Goal: Task Accomplishment & Management: Complete application form

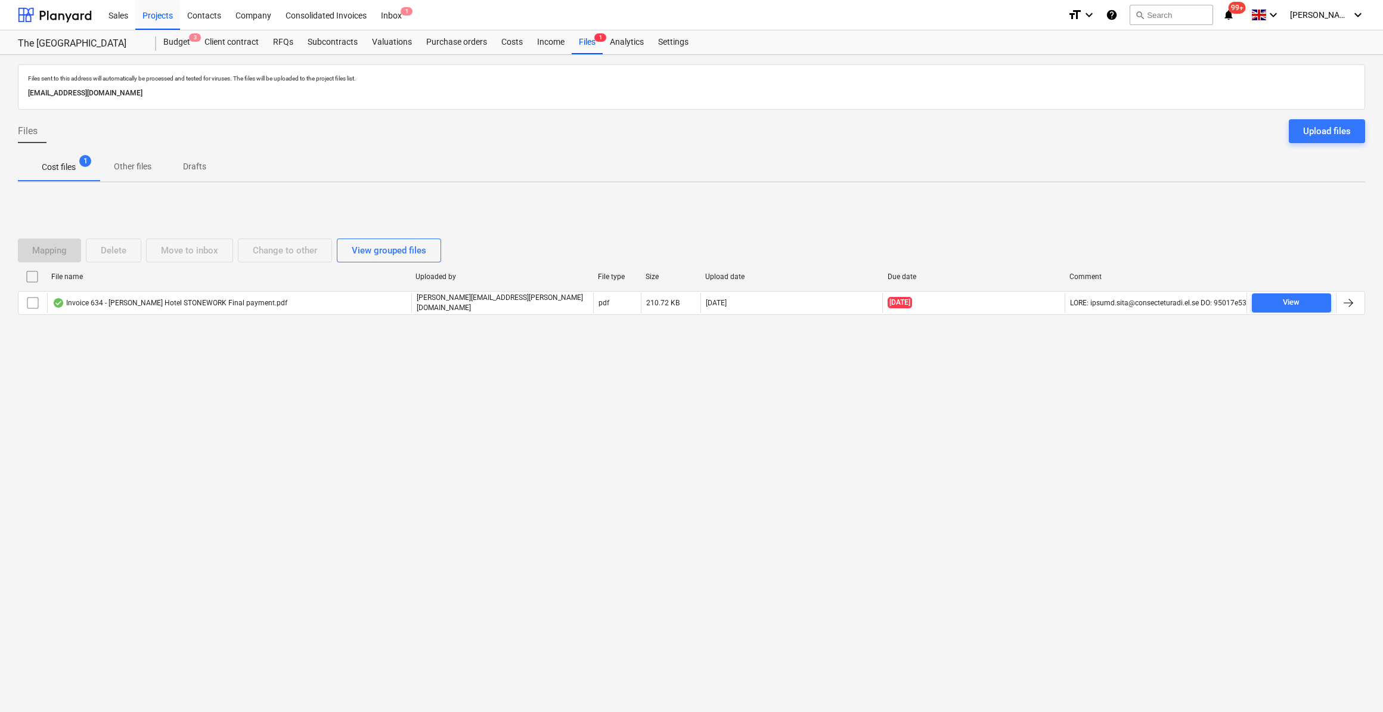
click at [63, 170] on p "Cost files" at bounding box center [59, 167] width 34 height 13
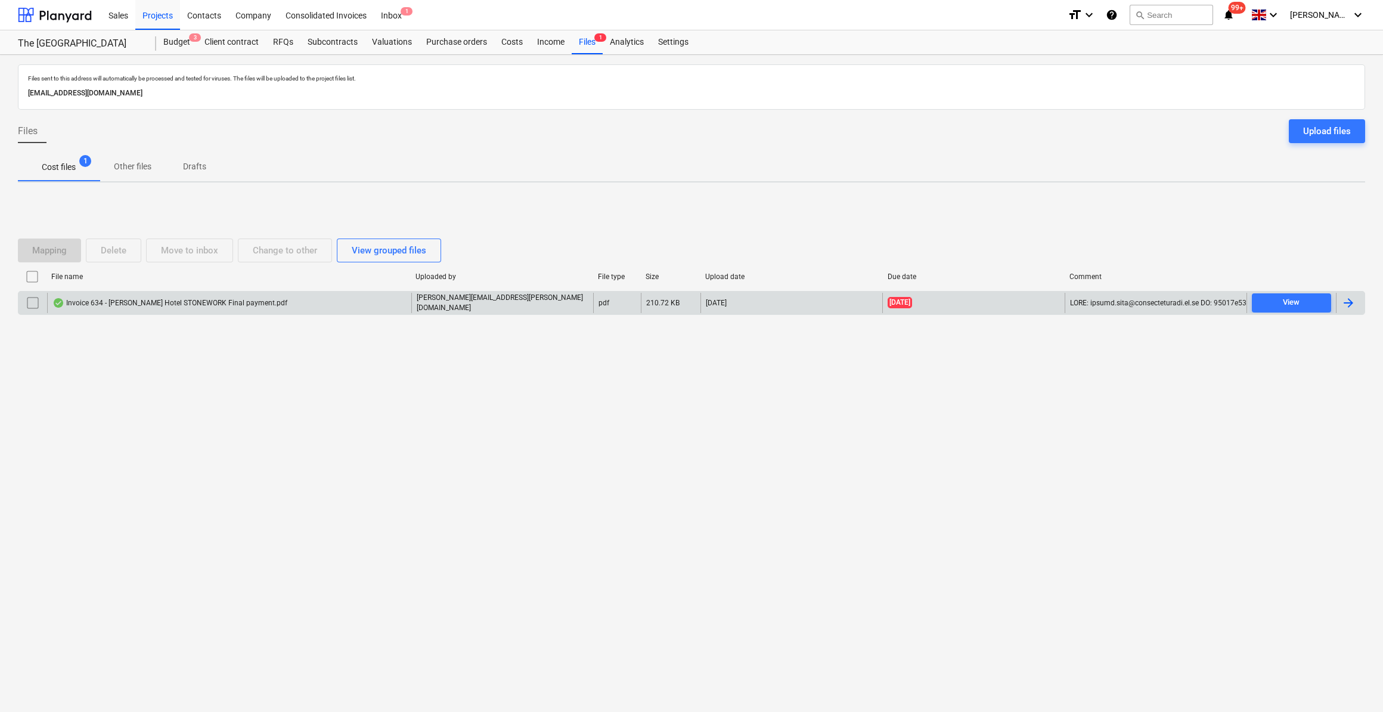
click at [157, 300] on div "Invoice 634 - [PERSON_NAME] Hotel STONEWORK Final payment.pdf" at bounding box center [169, 303] width 235 height 10
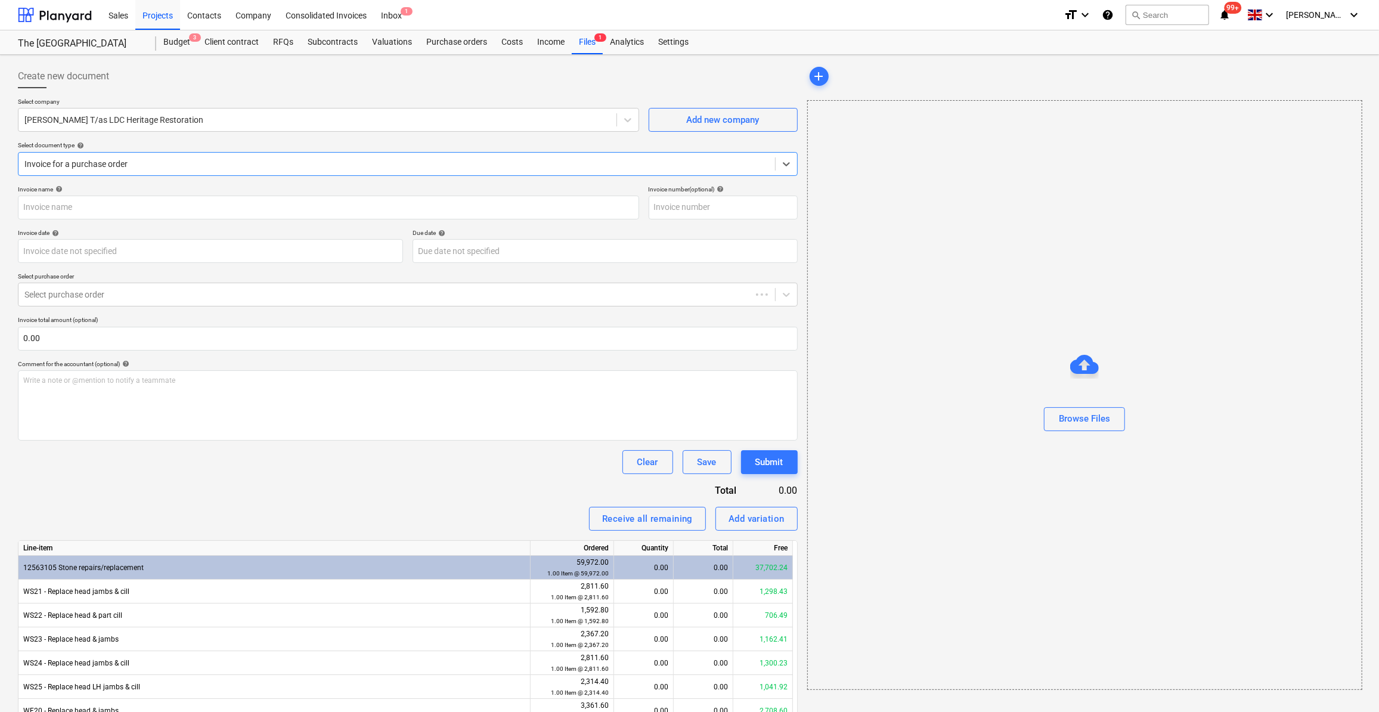
type input "000634"
type input "[DATE]"
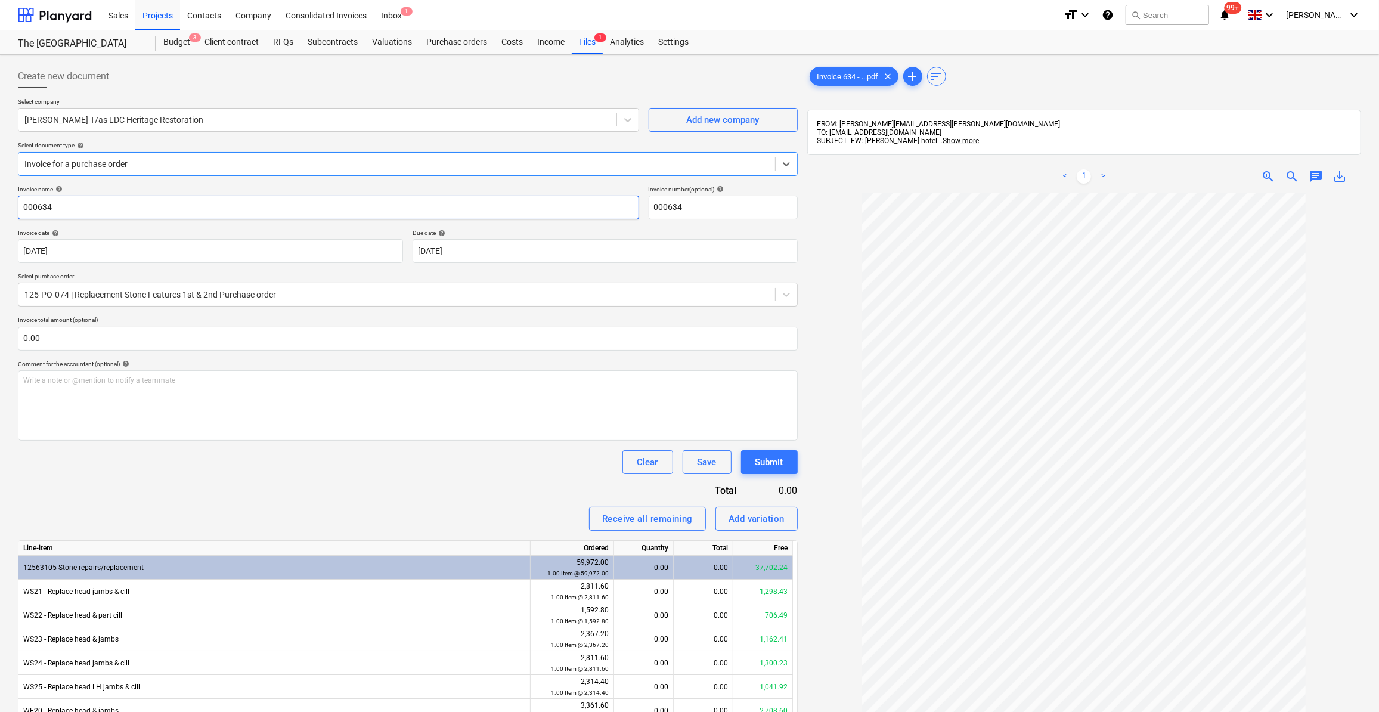
click at [21, 204] on input "000634" at bounding box center [328, 208] width 621 height 24
type input "Stone Delivery 000634"
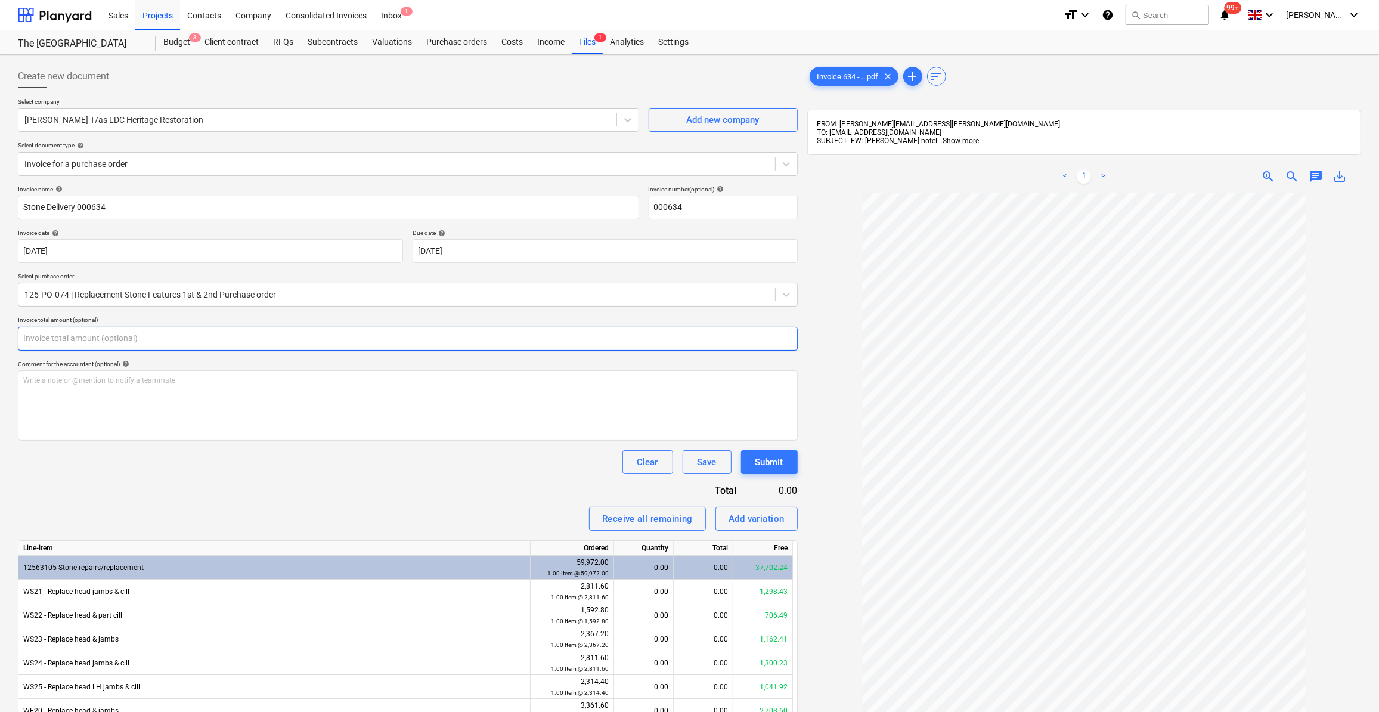
click at [64, 336] on input "text" at bounding box center [408, 339] width 780 height 24
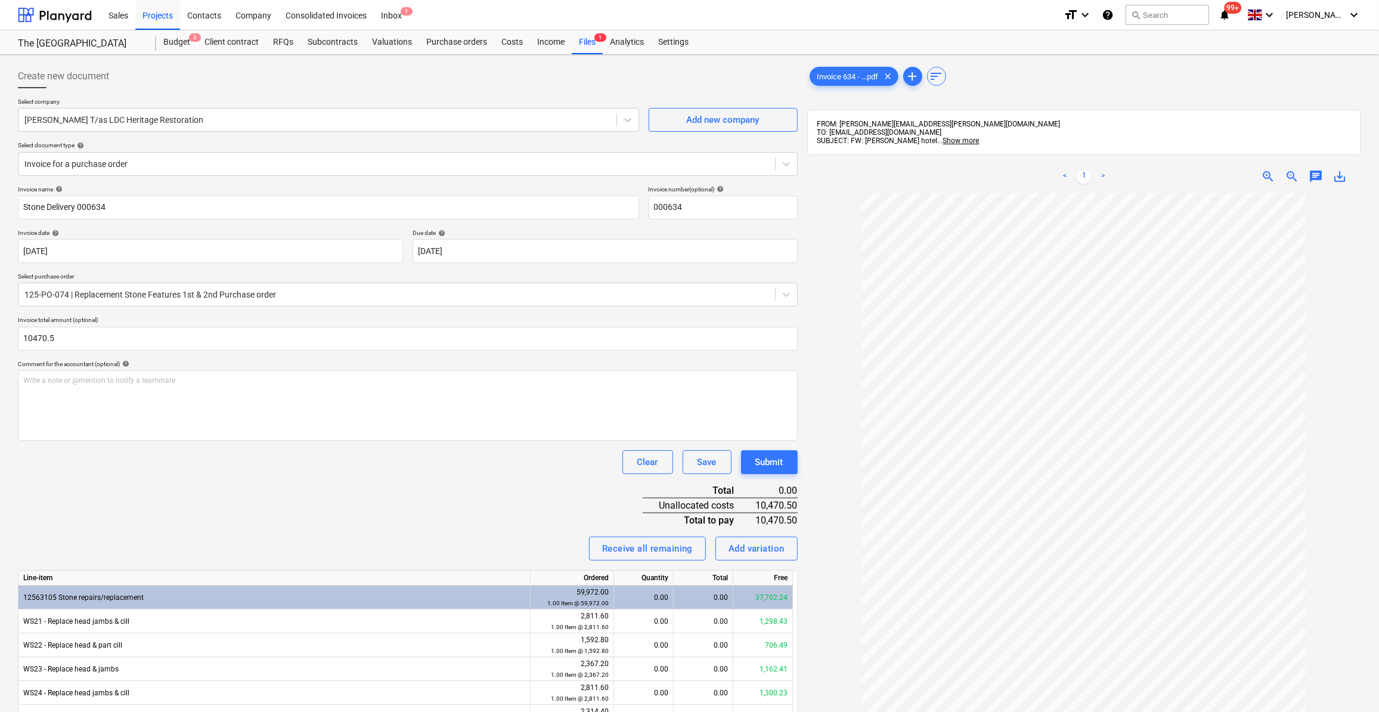
type input "10,470.50"
click at [118, 457] on div "Clear Save Submit" at bounding box center [408, 462] width 780 height 24
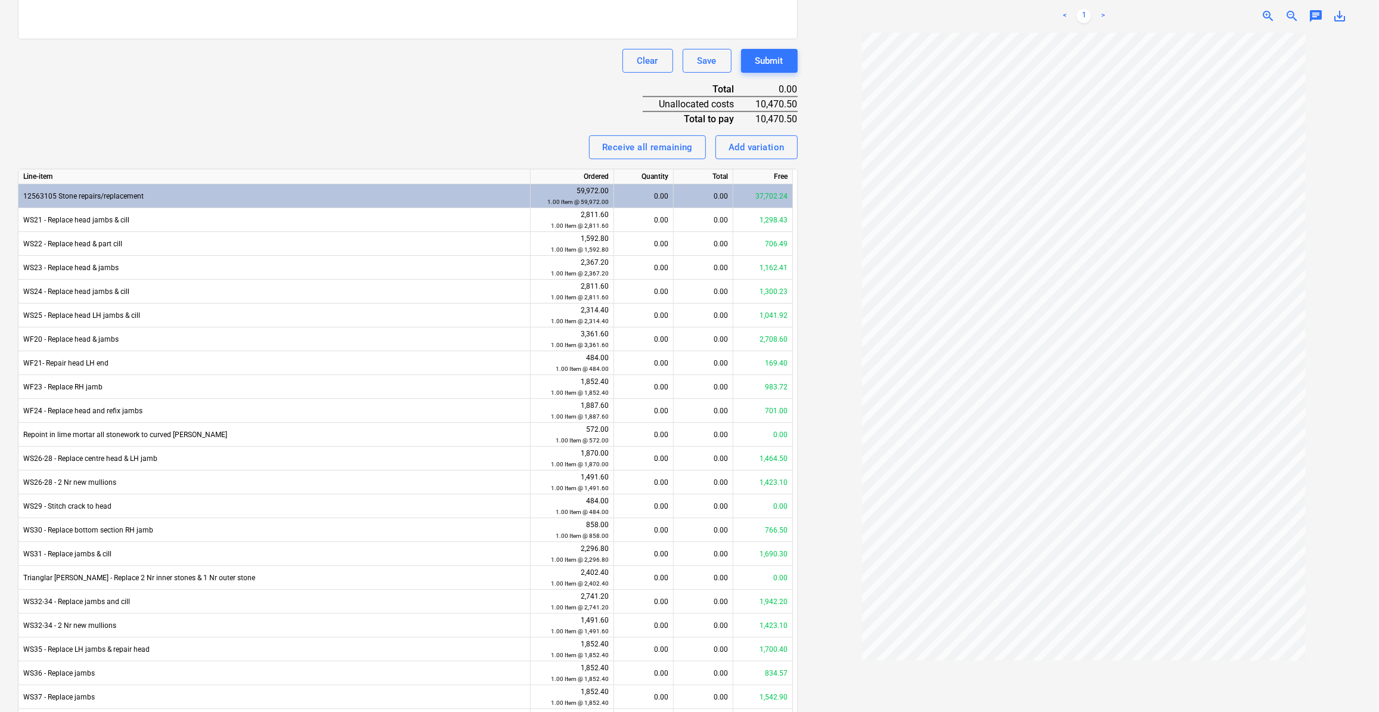
scroll to position [433, 0]
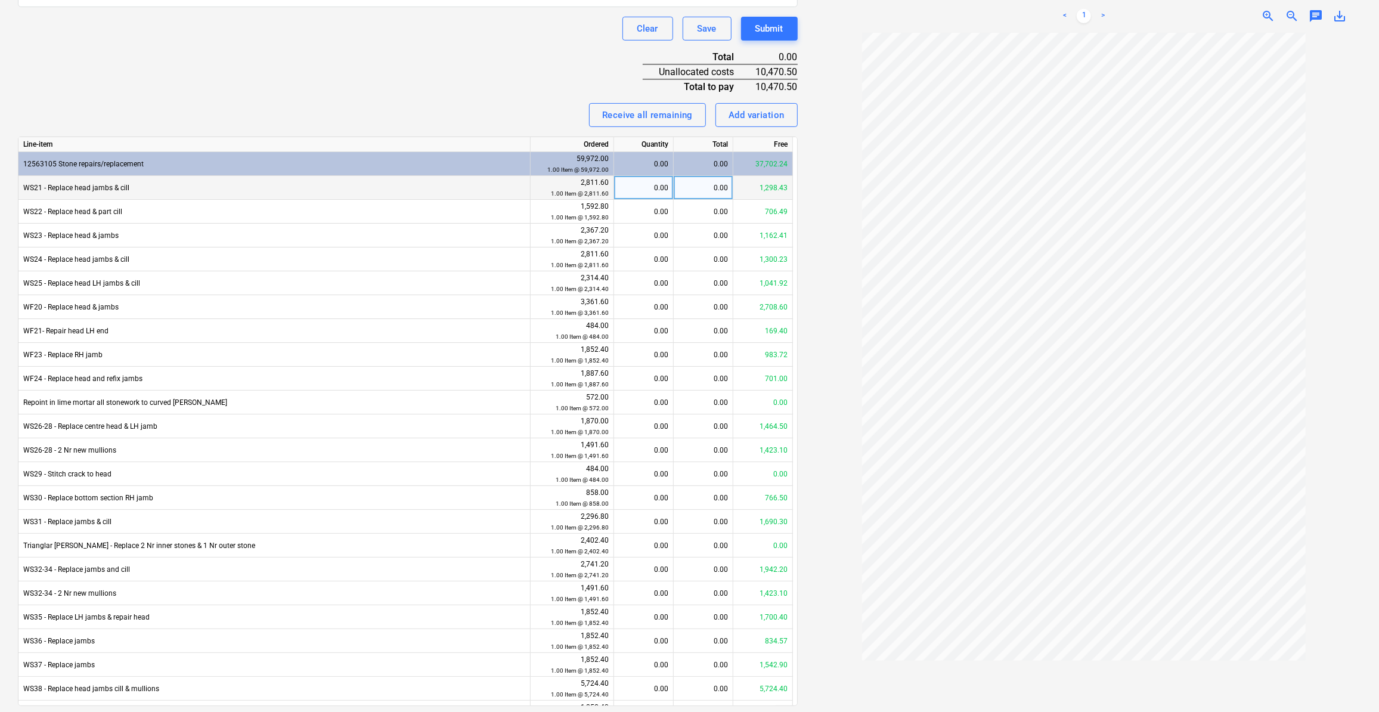
click at [668, 188] on div "0.00" at bounding box center [643, 188] width 49 height 24
type input "945"
click at [725, 188] on div "1,298.43" at bounding box center [704, 188] width 60 height 24
type input "945"
click at [722, 211] on div "0.00" at bounding box center [704, 212] width 60 height 24
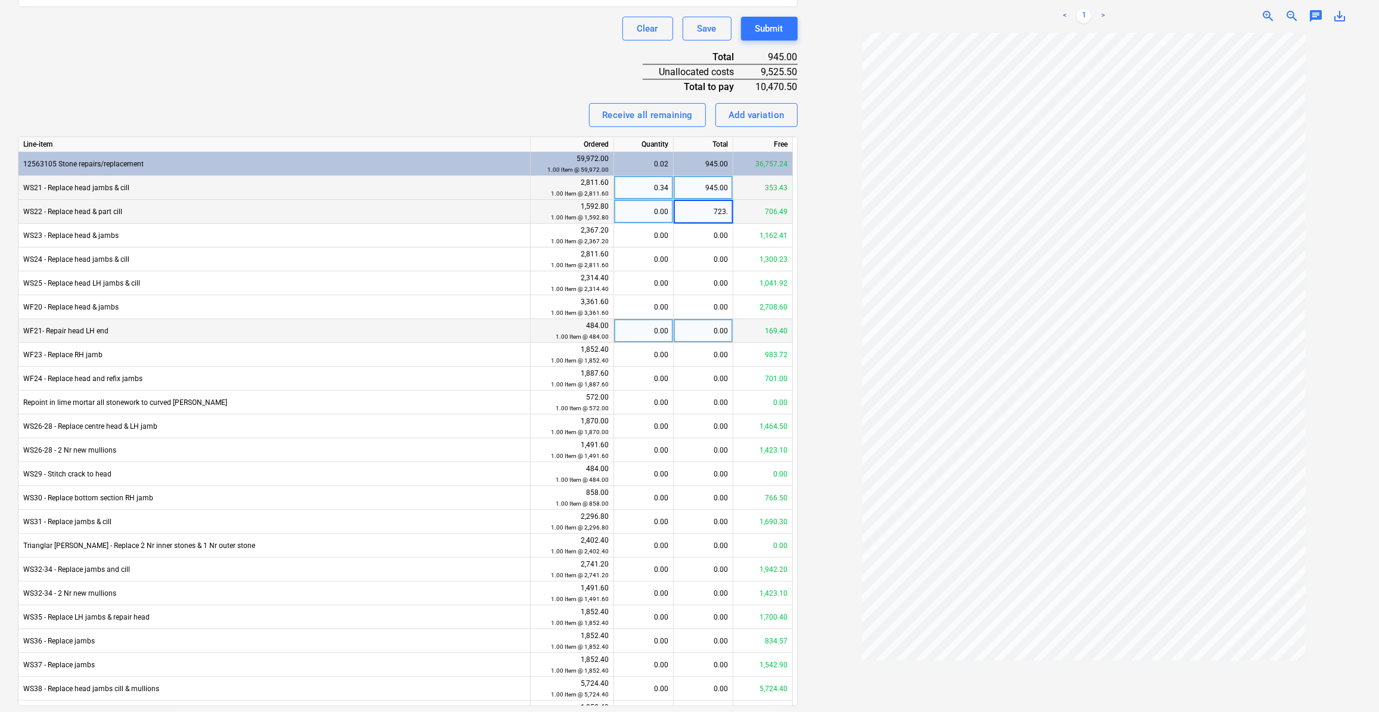
type input "723.5"
click at [714, 220] on div "706.49" at bounding box center [704, 212] width 60 height 24
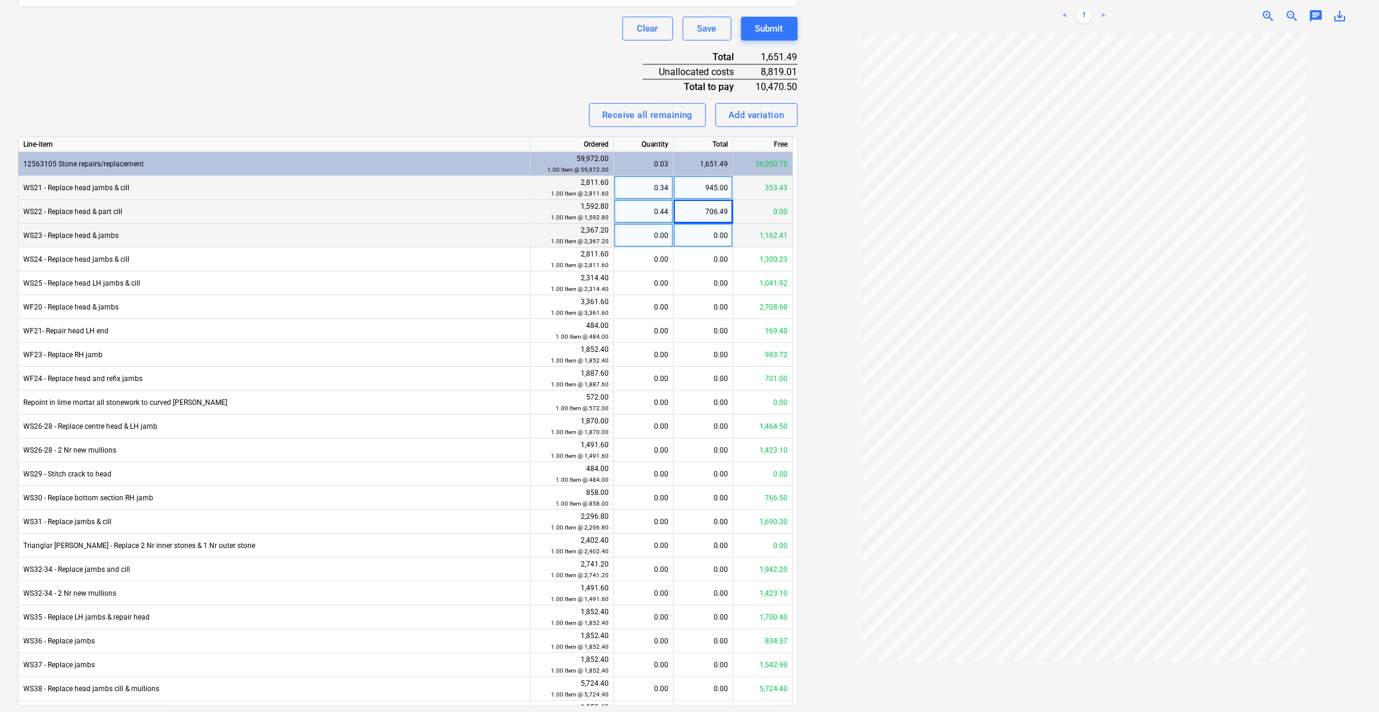
click at [705, 235] on div "0.00" at bounding box center [704, 236] width 60 height 24
type input "639.5"
click at [728, 236] on div "639.50" at bounding box center [704, 236] width 60 height 24
type input "656.51"
click at [706, 251] on div "0.00" at bounding box center [704, 259] width 60 height 24
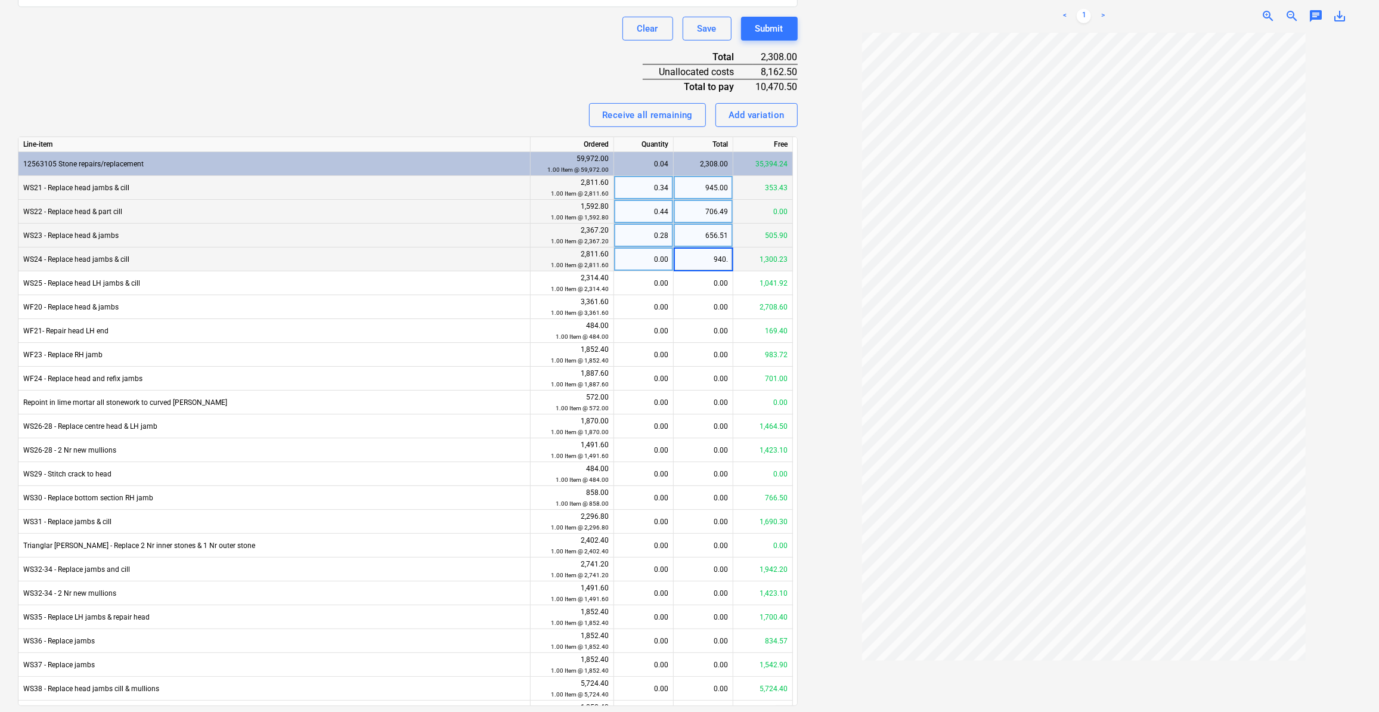
type input "940.5"
click at [711, 282] on div "0.00" at bounding box center [704, 283] width 60 height 24
type input "789"
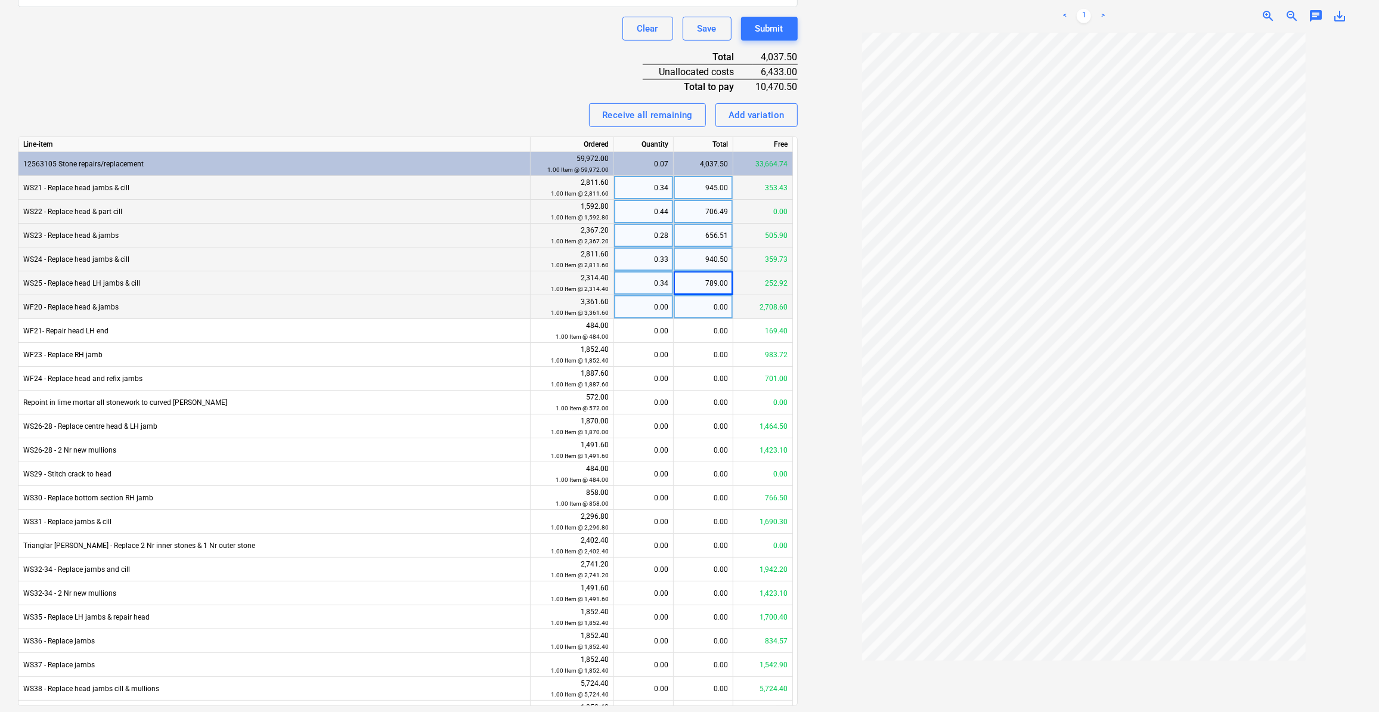
click at [703, 297] on div "0.00" at bounding box center [704, 307] width 60 height 24
type input "653"
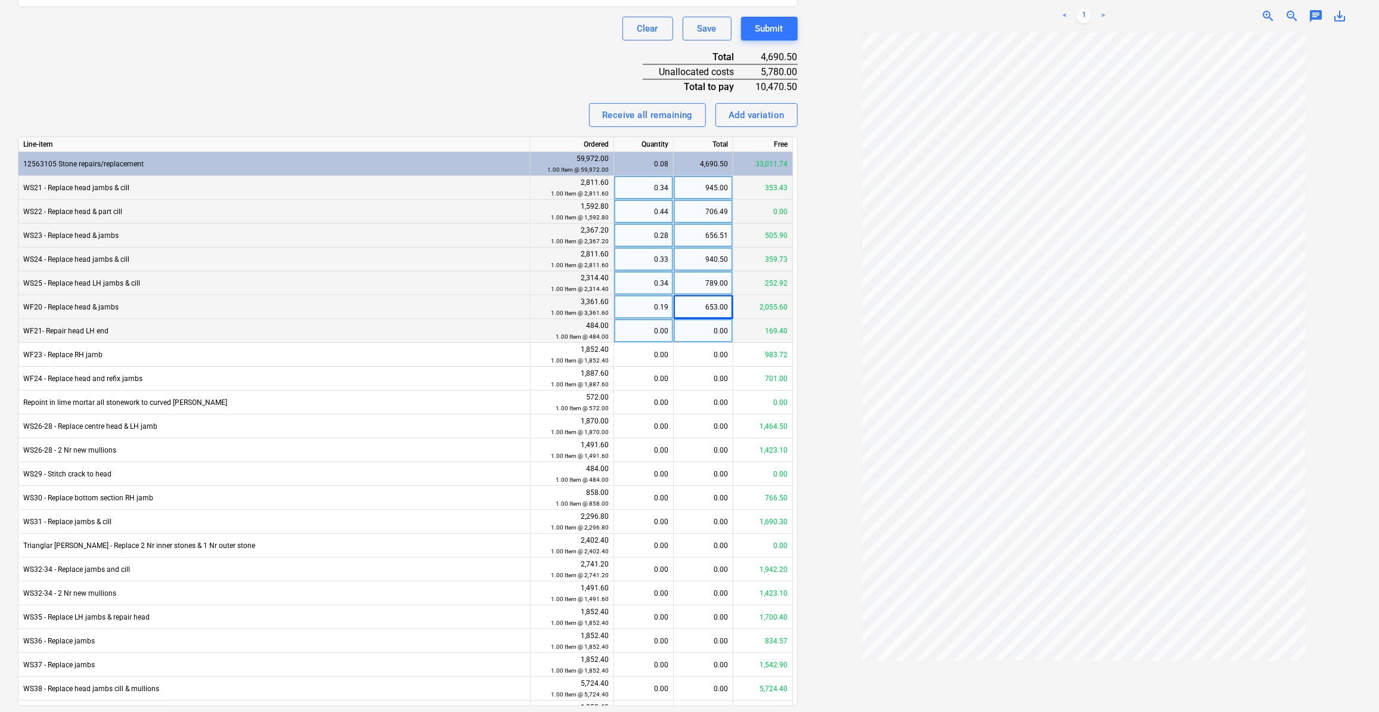
click at [711, 328] on div "0.00" at bounding box center [704, 331] width 60 height 24
type input "351"
click at [696, 350] on div "0.00" at bounding box center [704, 355] width 60 height 24
click at [725, 328] on div "169.40" at bounding box center [704, 331] width 60 height 24
type input "0"
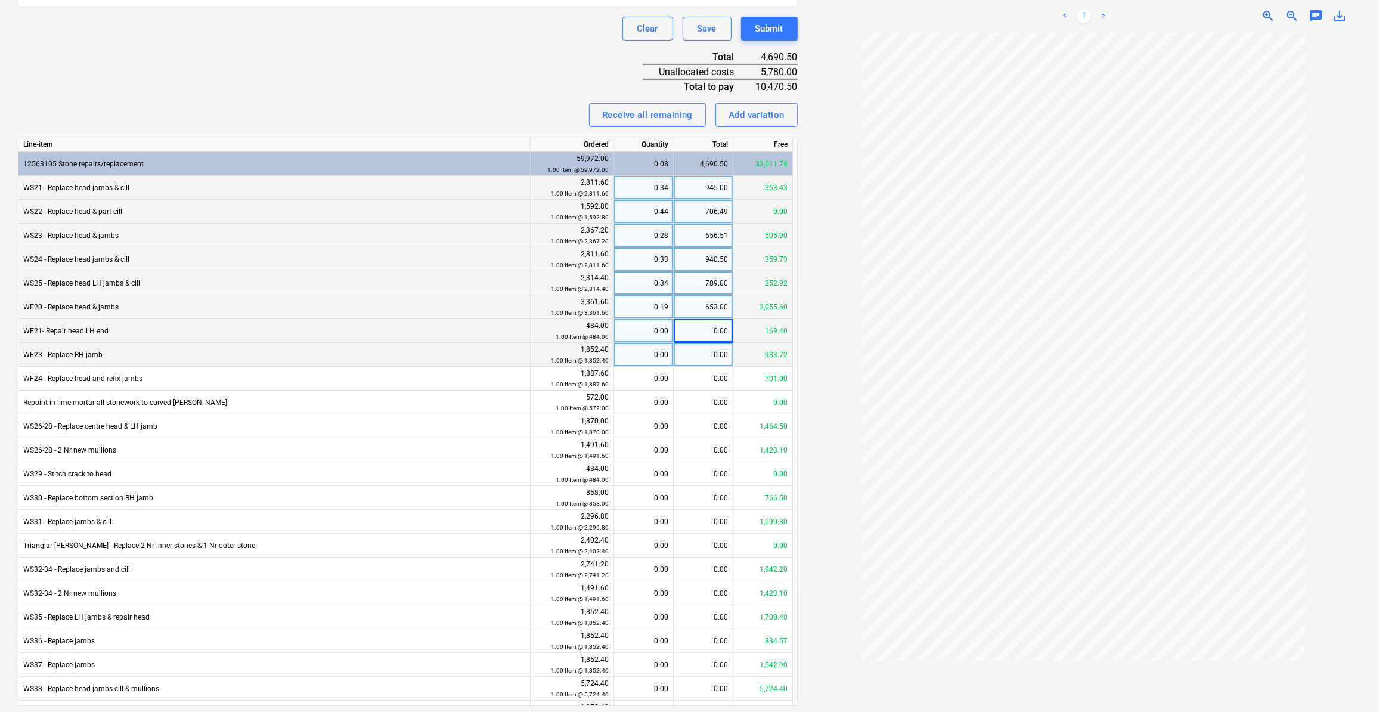
click at [714, 355] on div "0.00" at bounding box center [704, 355] width 60 height 24
type input "351"
click at [697, 377] on div "0.00" at bounding box center [704, 379] width 60 height 24
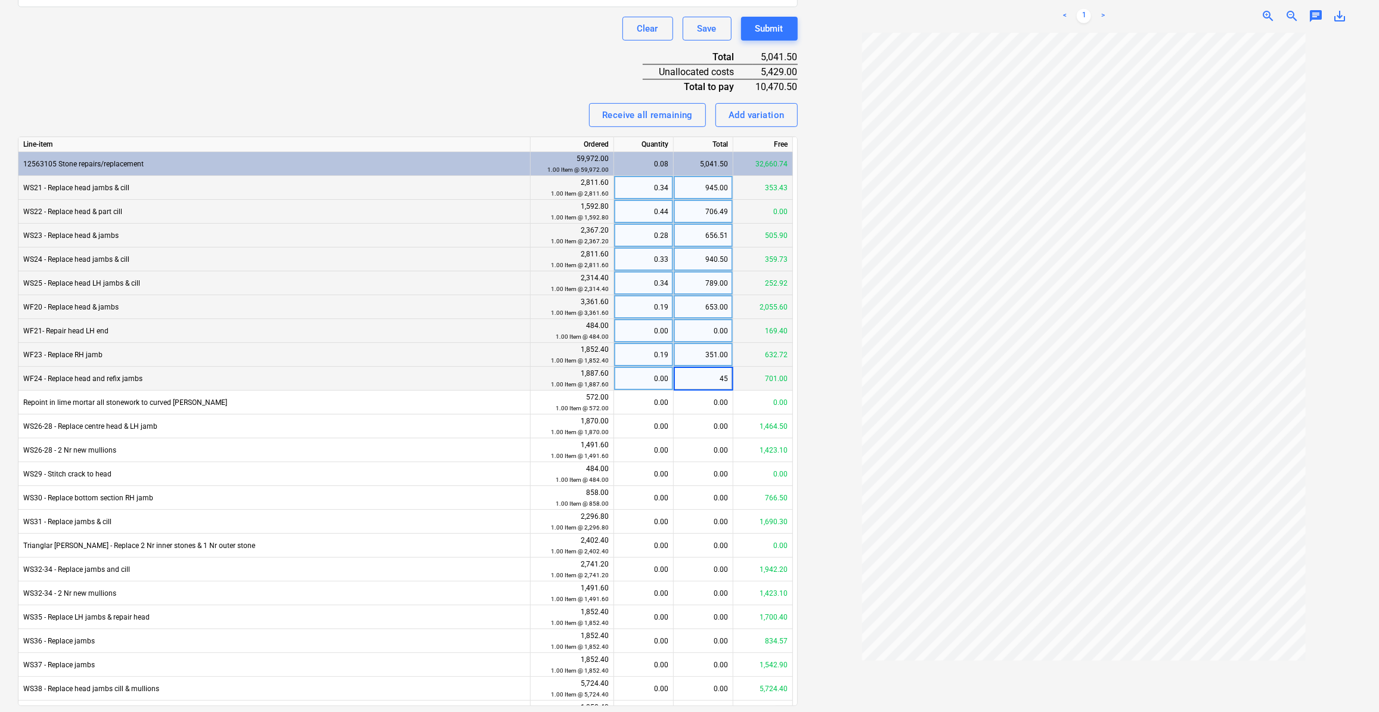
type input "451"
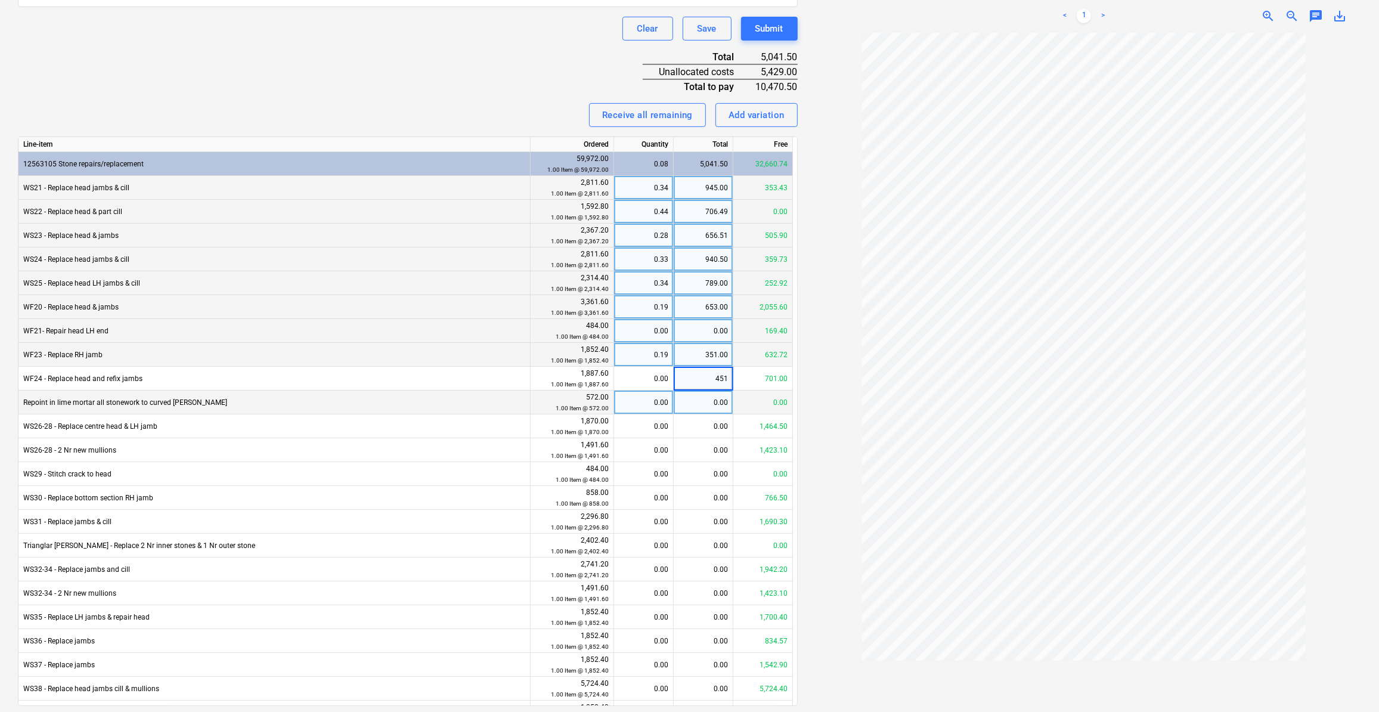
click at [704, 402] on div "0.00" at bounding box center [704, 402] width 60 height 24
click at [705, 425] on div "0.00" at bounding box center [704, 426] width 60 height 24
type input "405.5"
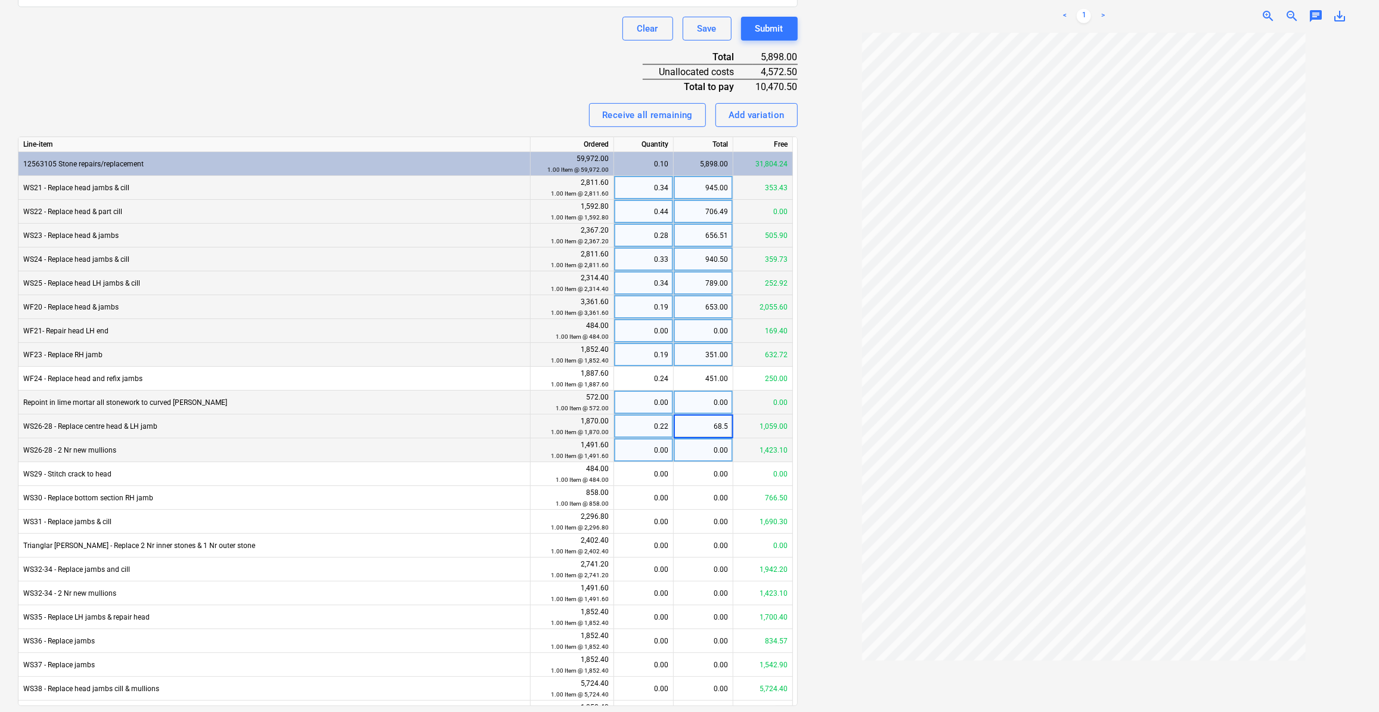
type input "68.50"
click at [696, 454] on div "0.00" at bounding box center [704, 450] width 60 height 24
click at [719, 451] on input at bounding box center [703, 449] width 59 height 23
type input "68.50"
click at [699, 426] on div "68.50" at bounding box center [704, 426] width 60 height 24
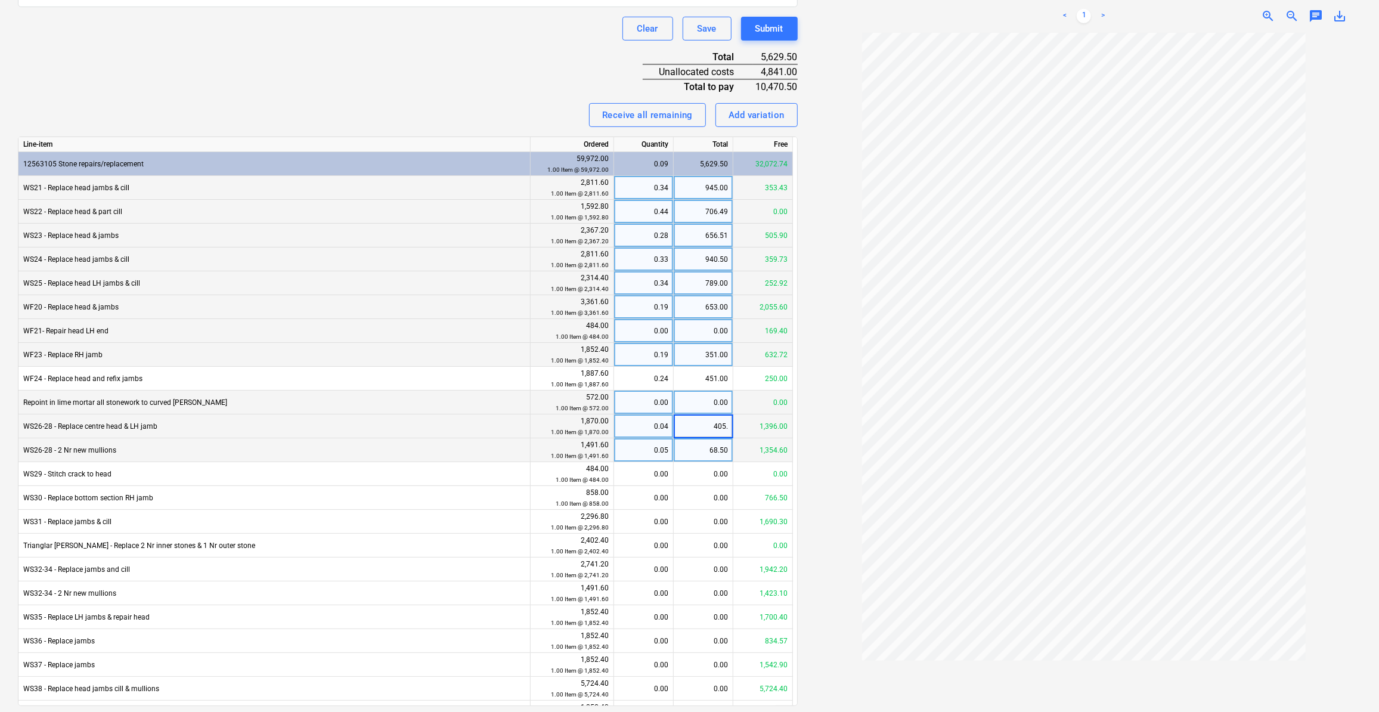
type input "405.5"
type input "91.5"
type input "405.5"
click at [721, 467] on div "0.00" at bounding box center [704, 474] width 60 height 24
type input "9"
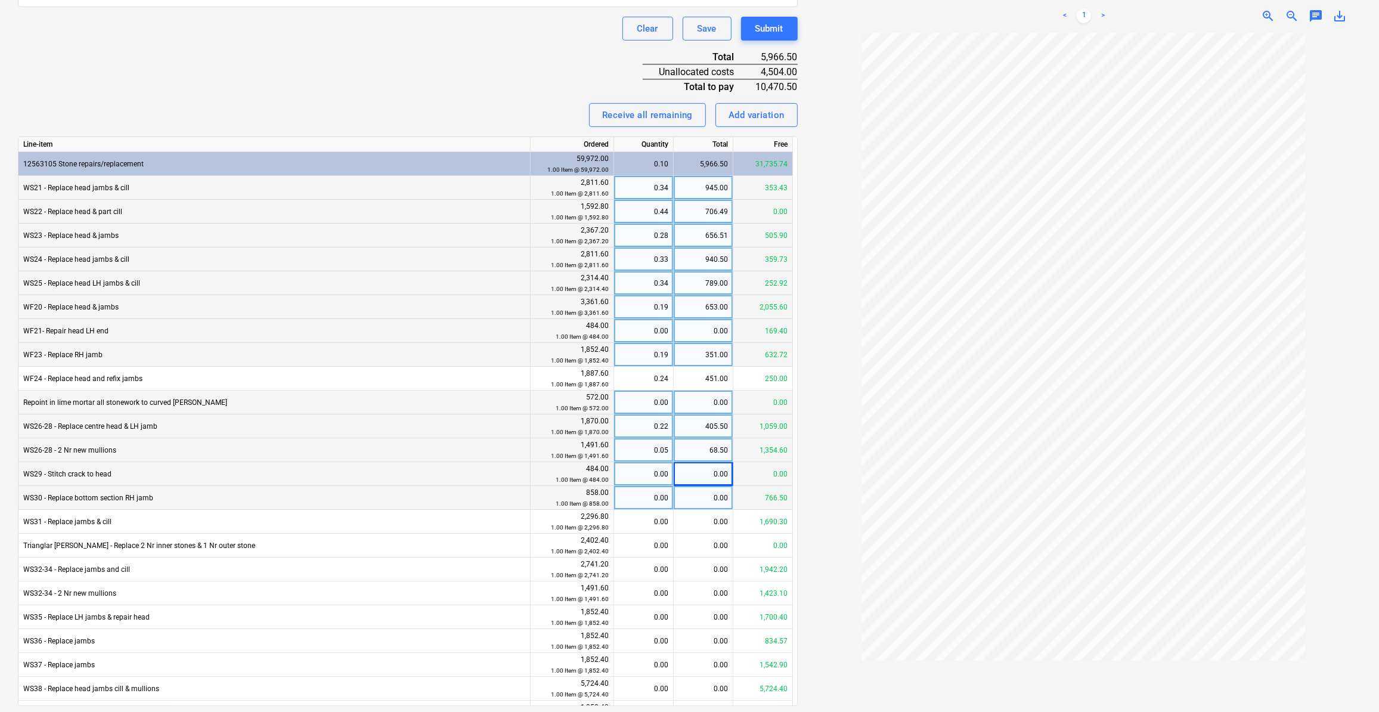
click at [718, 497] on div "0.00" at bounding box center [704, 498] width 60 height 24
type input "91.50"
type input "6"
type input "91.5"
click at [717, 528] on div "0.00" at bounding box center [704, 522] width 60 height 24
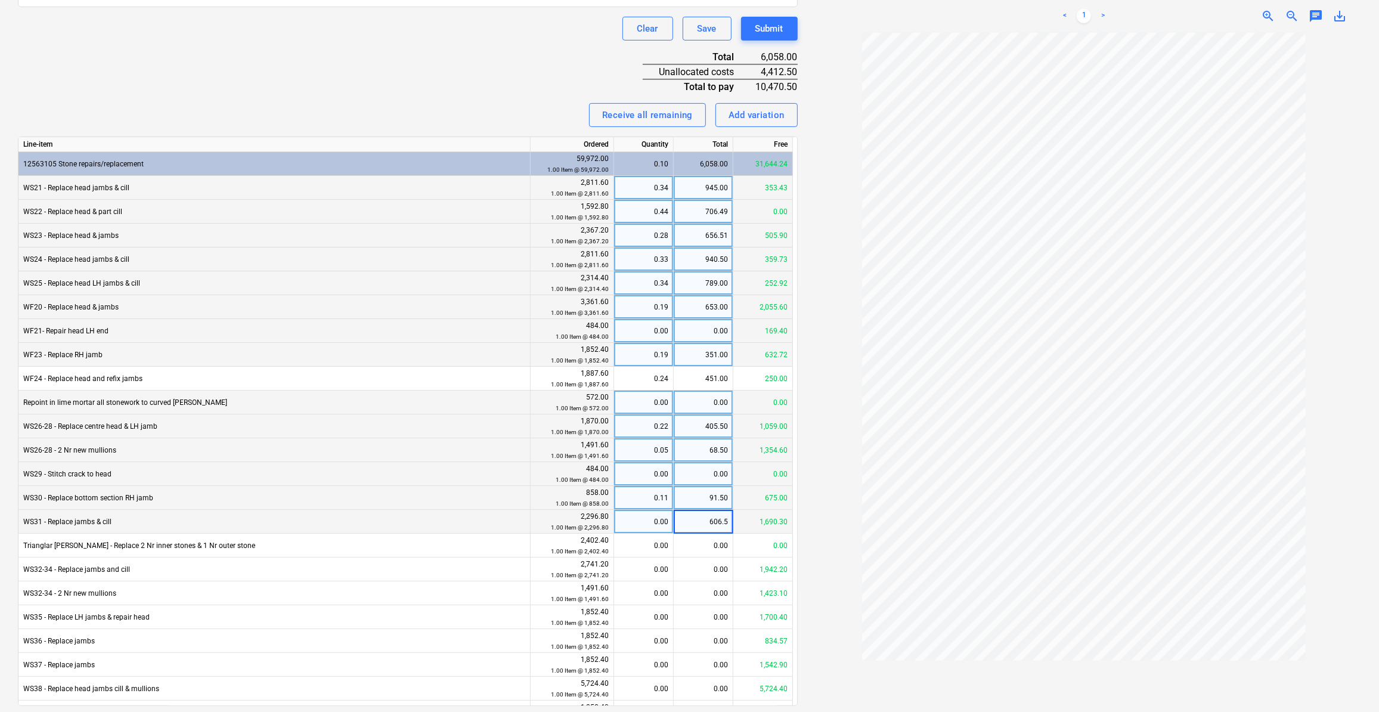
type input "606.50"
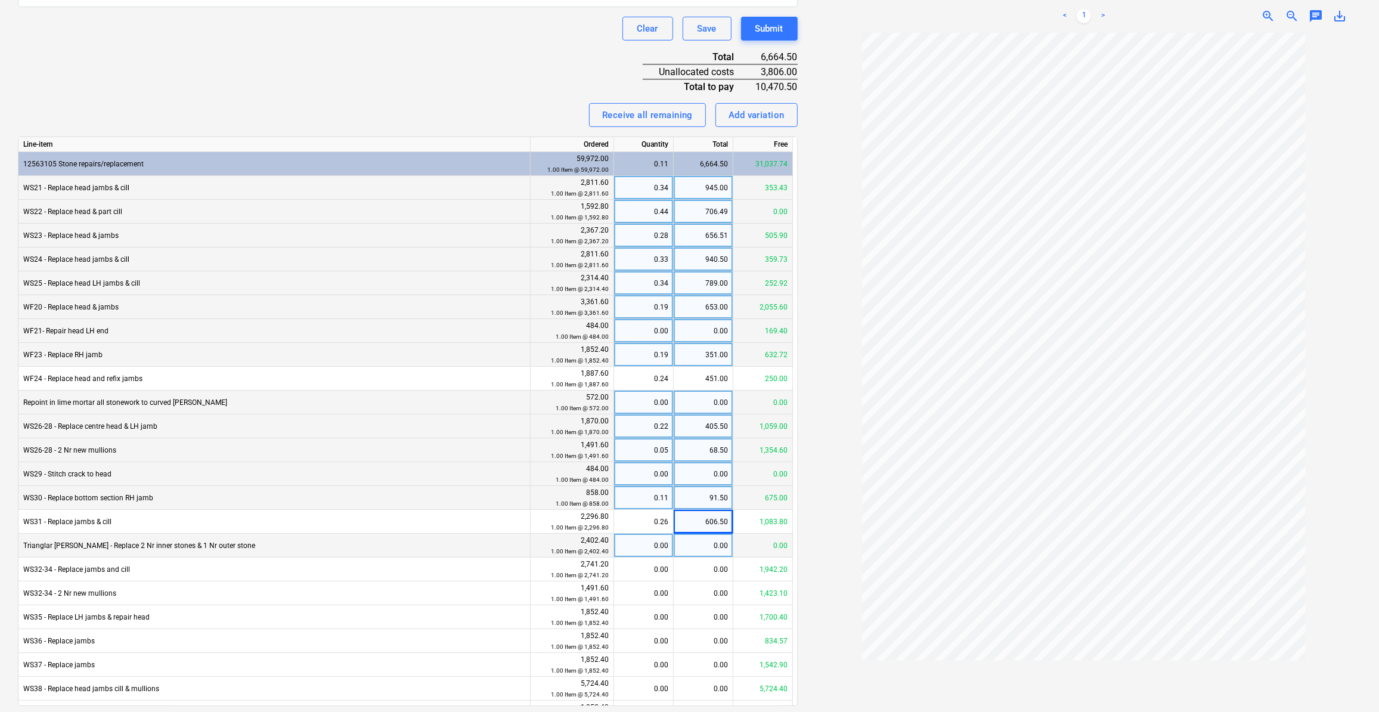
click at [715, 543] on div "0.00" at bounding box center [704, 545] width 60 height 24
click at [711, 572] on div "0.00" at bounding box center [704, 569] width 60 height 24
type input "799"
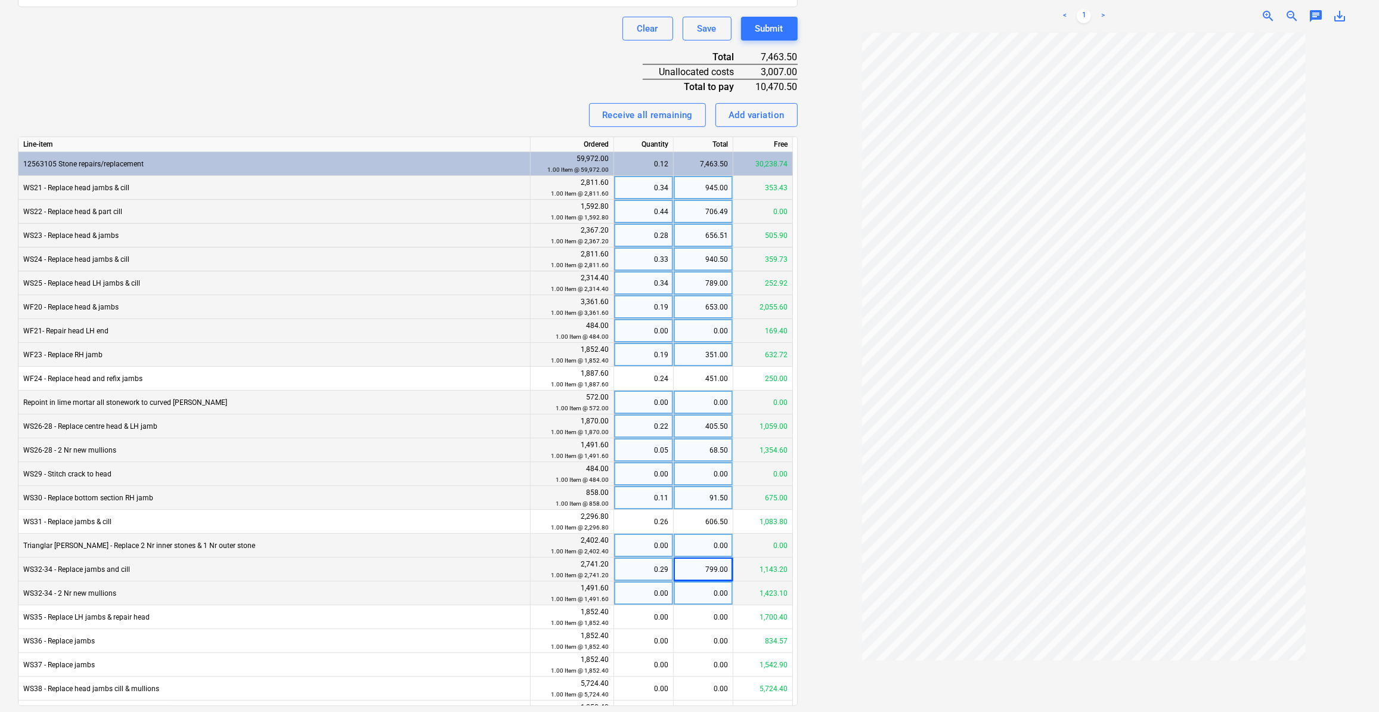
click at [717, 596] on div "0.00" at bounding box center [704, 593] width 60 height 24
type input "68.5"
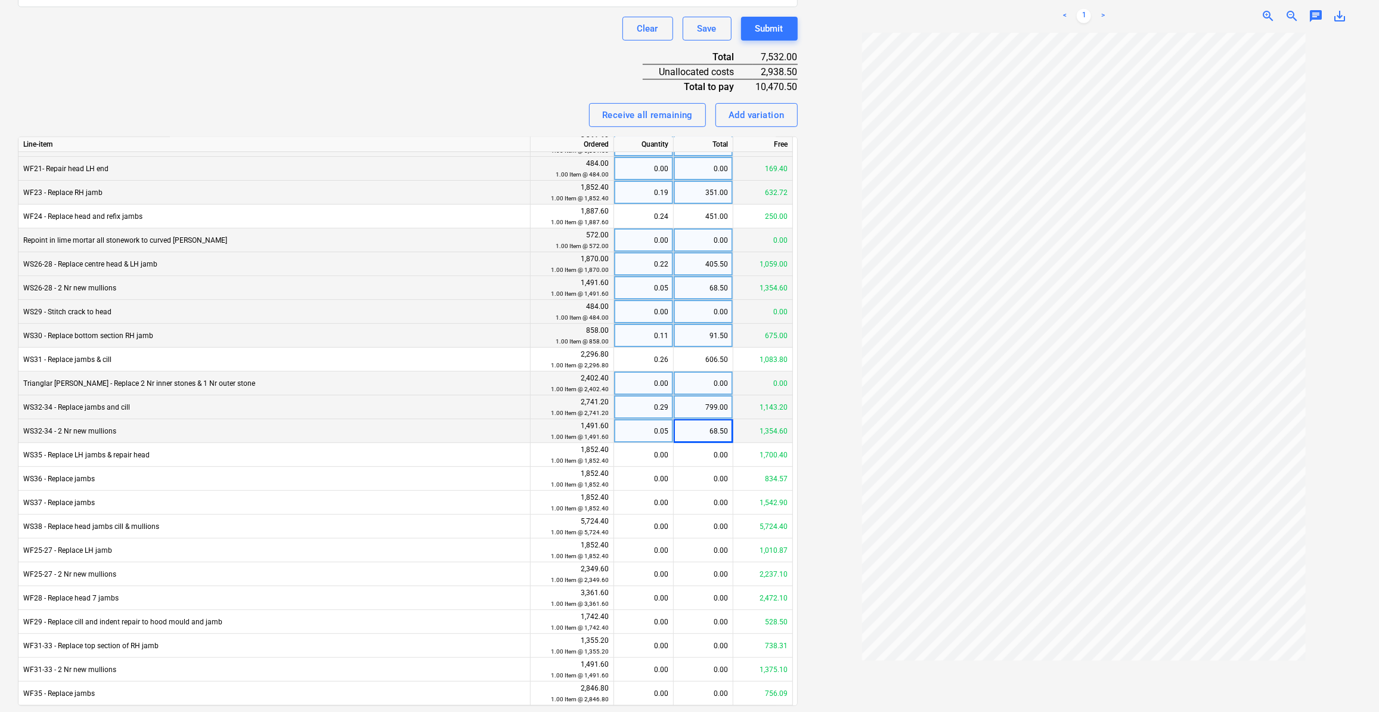
scroll to position [185, 0]
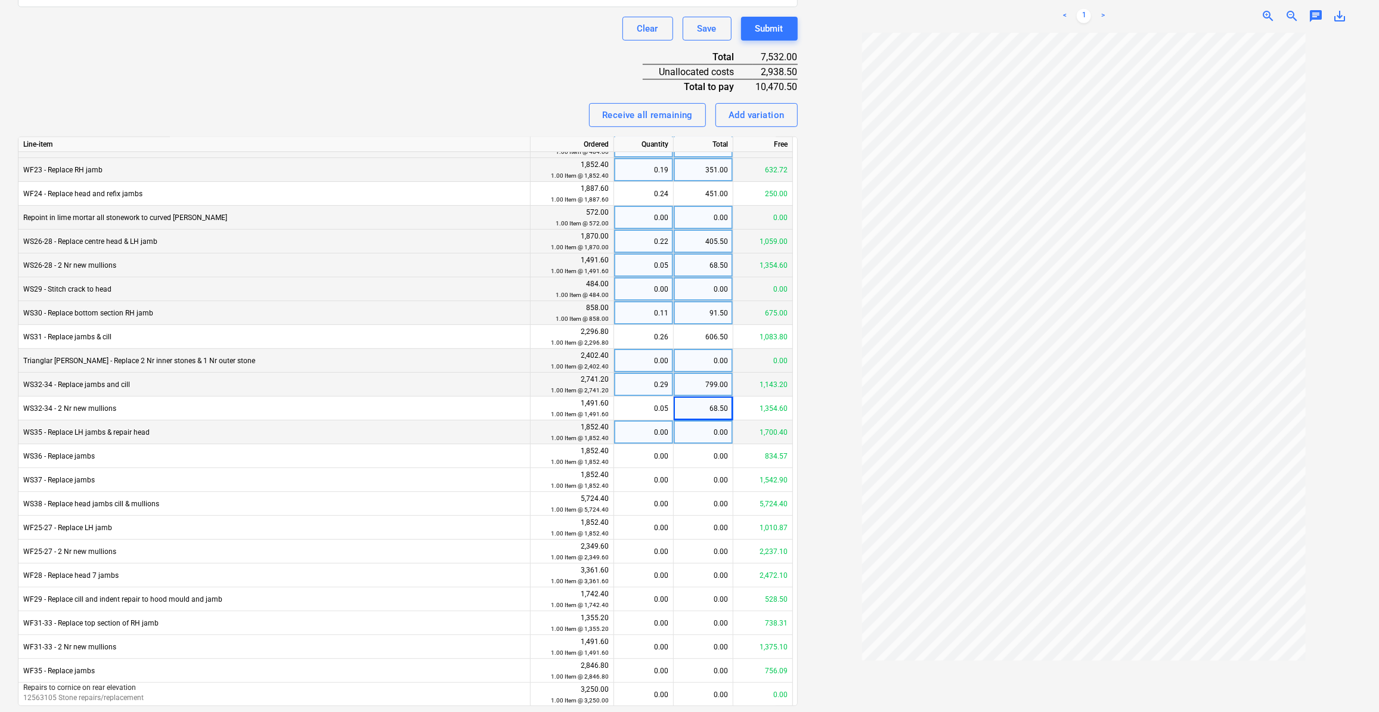
click at [713, 431] on div "0.00" at bounding box center [704, 432] width 60 height 24
type input "152"
click at [708, 457] on div "0.00" at bounding box center [704, 456] width 60 height 24
type input "303.5"
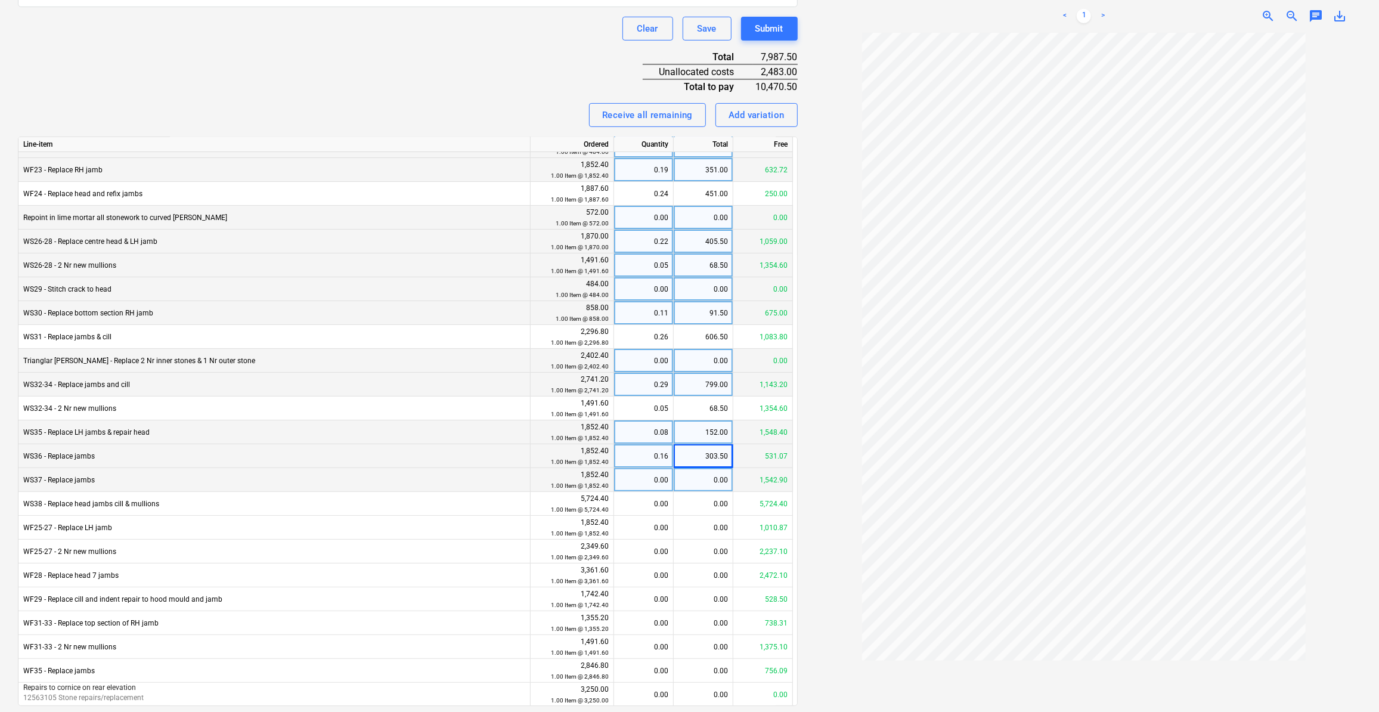
click at [712, 476] on div "0.00" at bounding box center [704, 480] width 60 height 24
type input "309.5"
click at [716, 526] on div "0.00" at bounding box center [704, 528] width 60 height 24
type input "79.5"
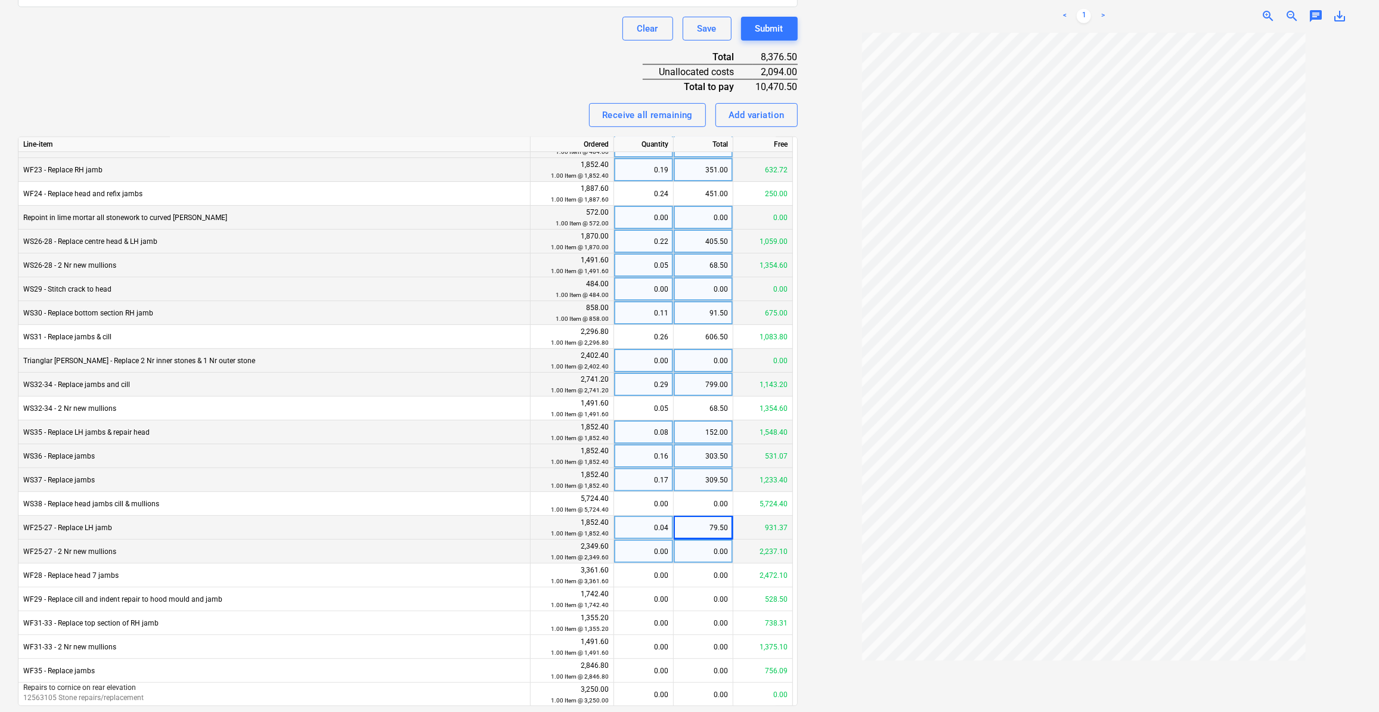
click at [715, 550] on div "0.00" at bounding box center [704, 551] width 60 height 24
type input "112.5"
click at [712, 575] on div "0.00" at bounding box center [704, 575] width 60 height 24
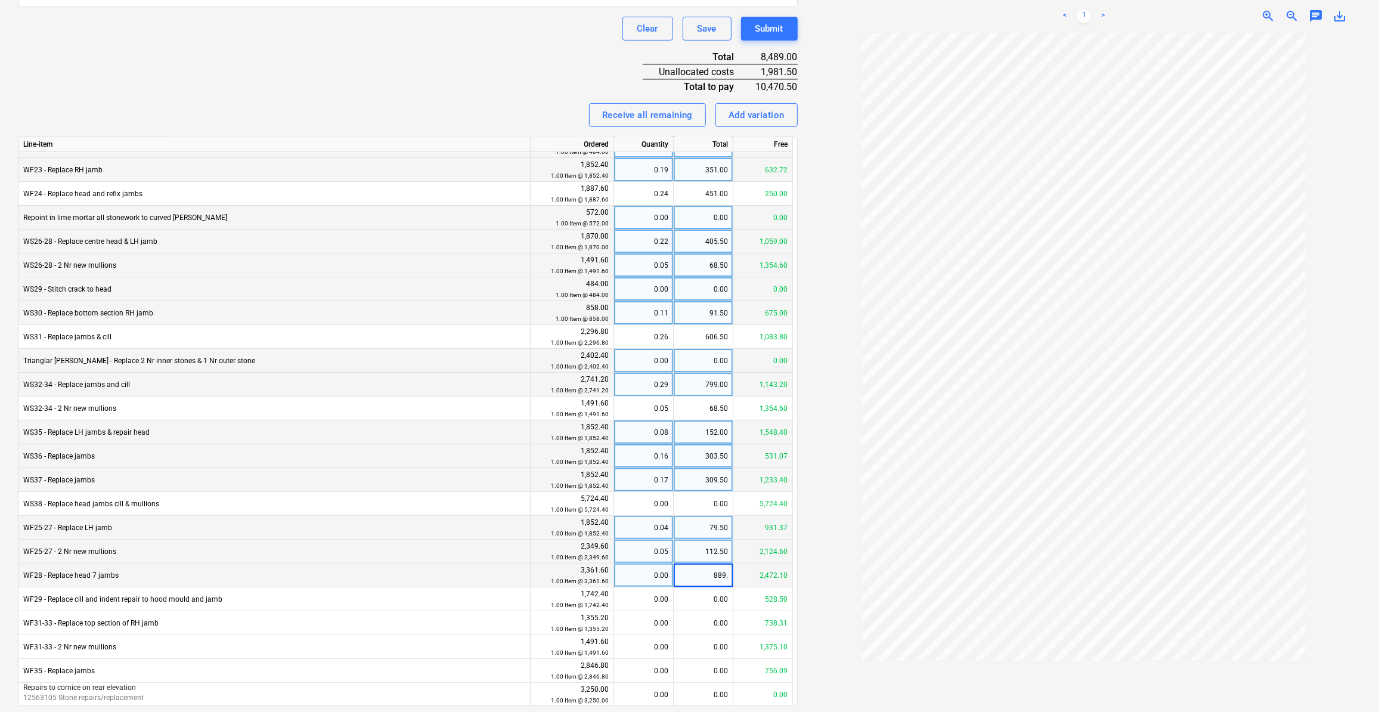
type input "889.5"
click at [721, 603] on div "0.00" at bounding box center [704, 599] width 60 height 24
type input "278.5"
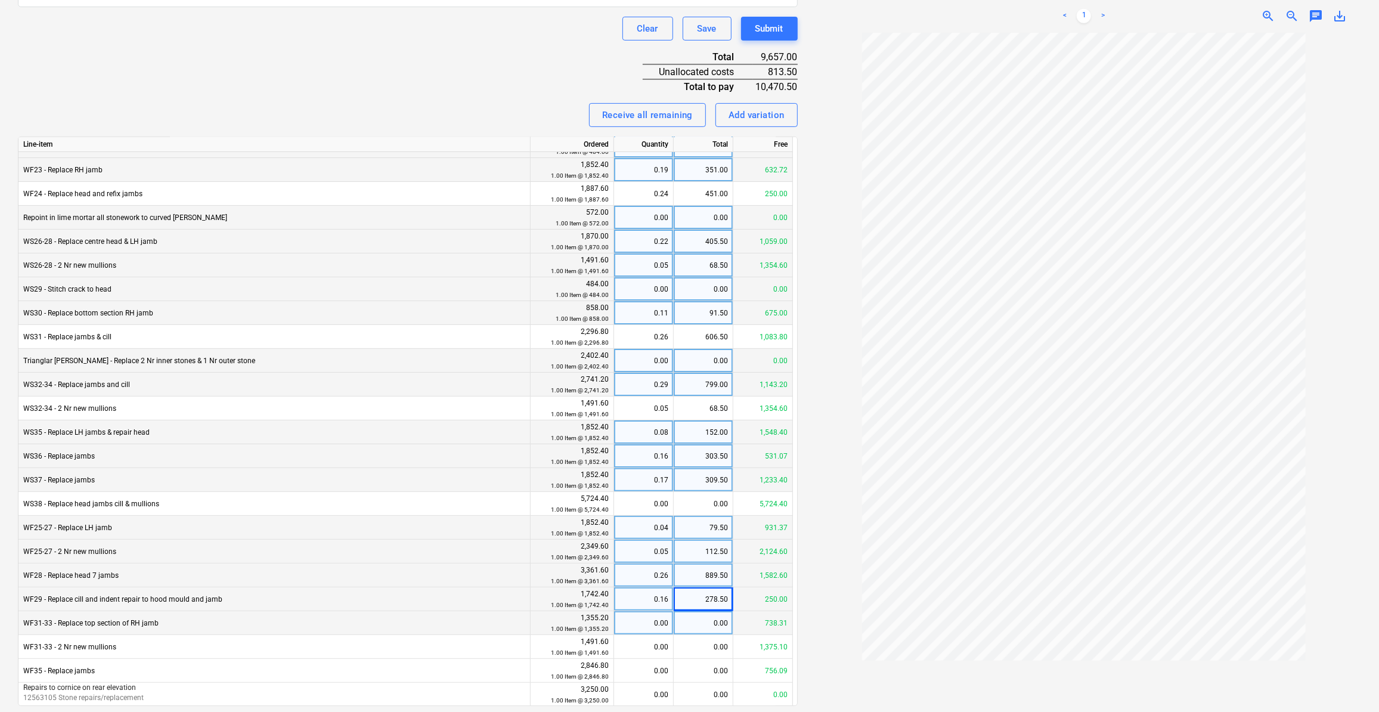
click at [719, 627] on div "0.00" at bounding box center [704, 623] width 60 height 24
type input "70.5"
click at [721, 643] on div "0.00" at bounding box center [704, 647] width 60 height 24
type input "116.5"
click at [718, 672] on div "0.00" at bounding box center [704, 671] width 60 height 24
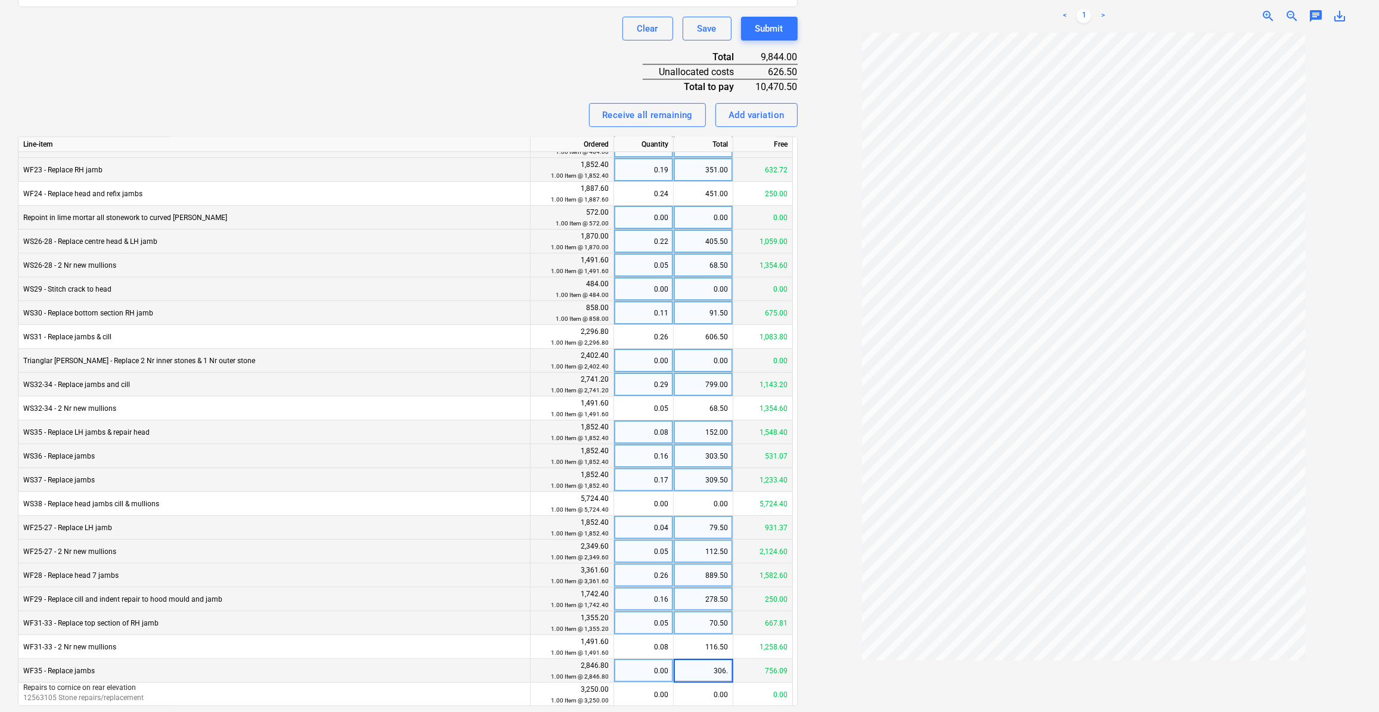
type input "306.5"
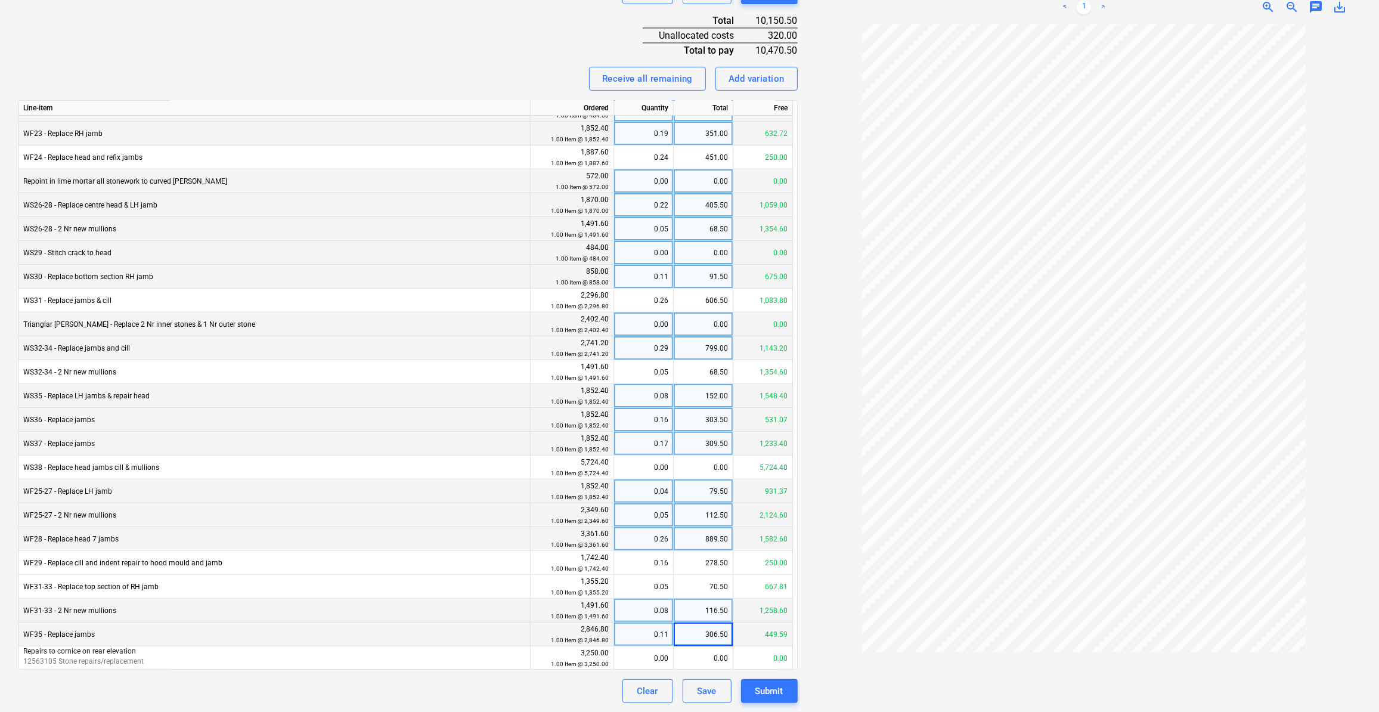
click at [730, 610] on div "116.50" at bounding box center [704, 610] width 60 height 24
type input "436.50"
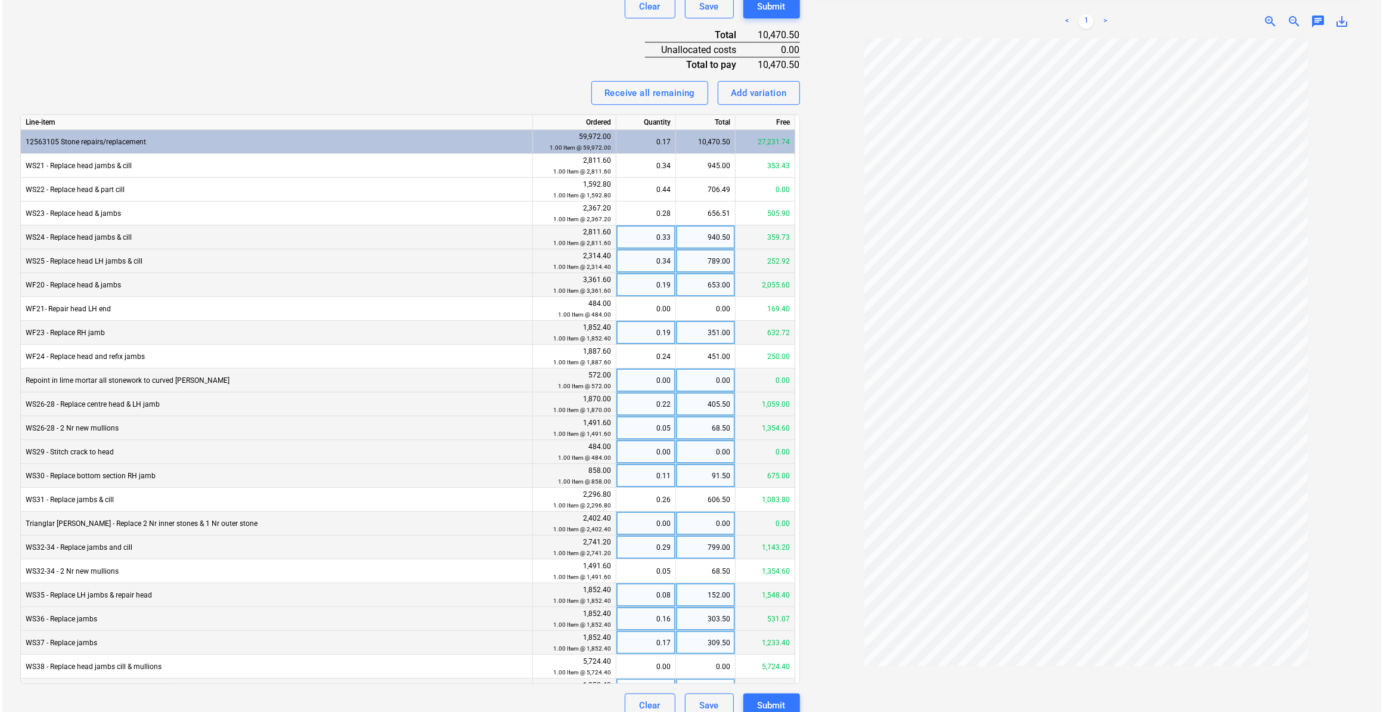
scroll to position [470, 0]
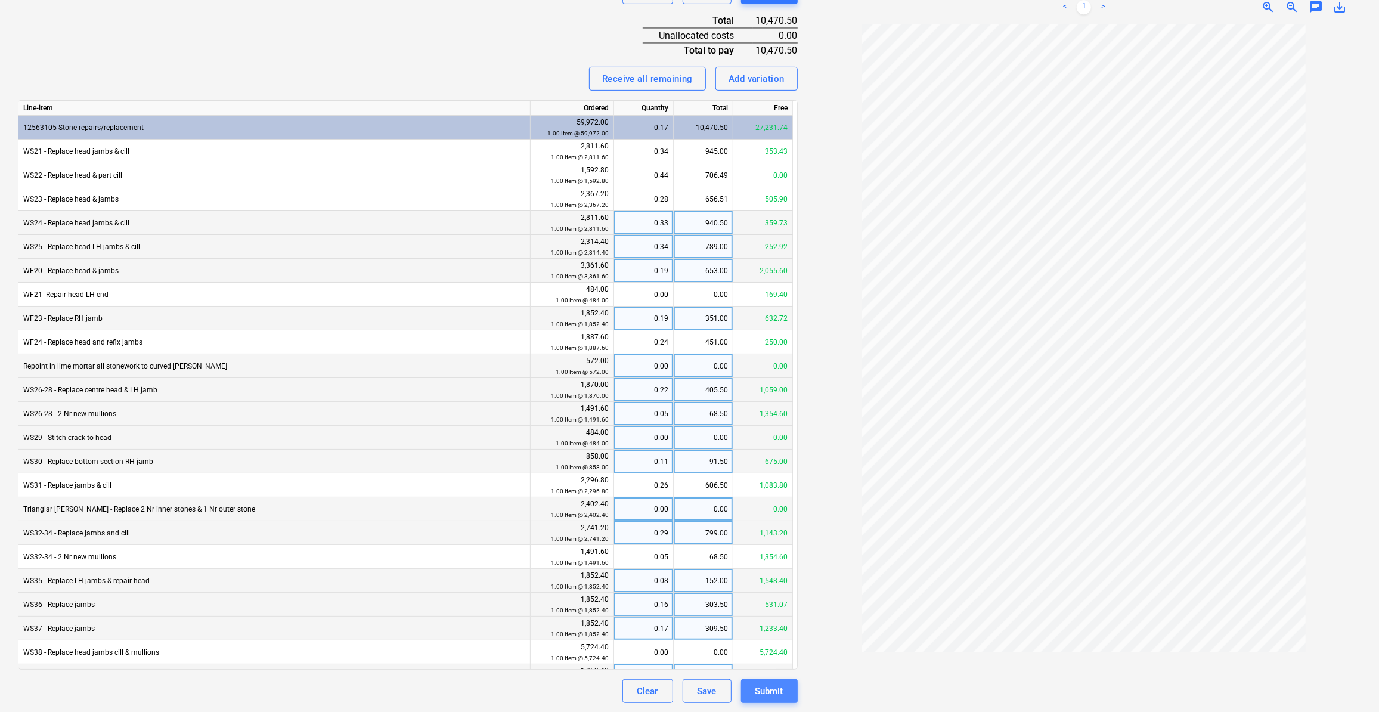
click at [776, 692] on div "Submit" at bounding box center [769, 690] width 28 height 15
